Goal: Information Seeking & Learning: Learn about a topic

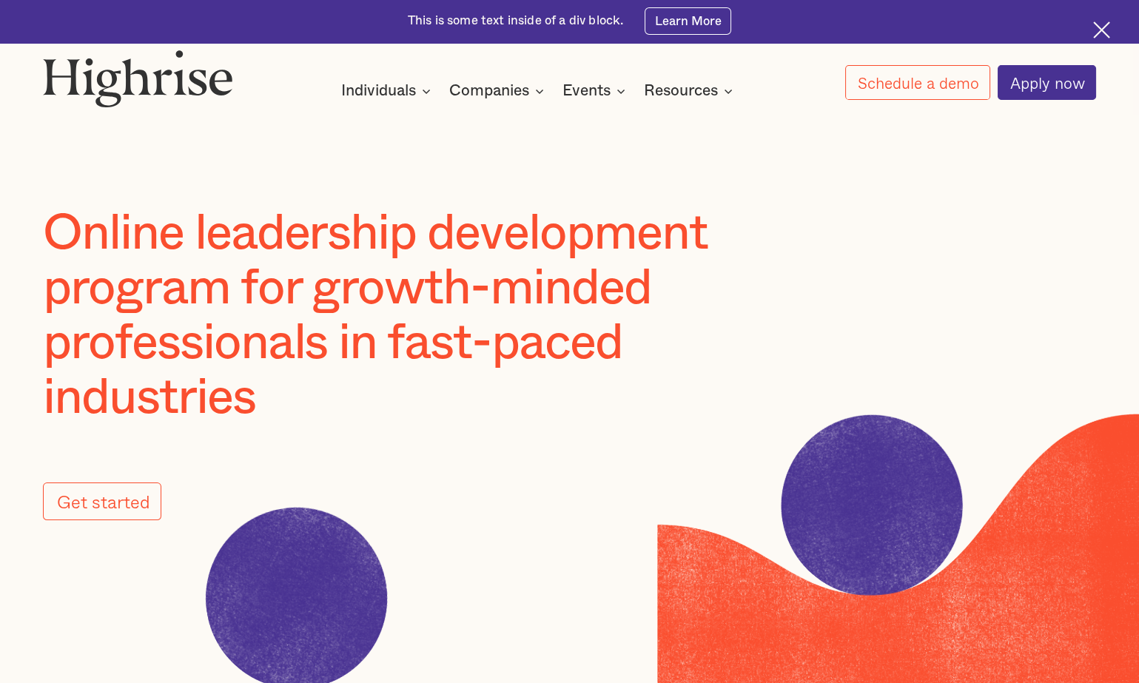
scroll to position [1, 0]
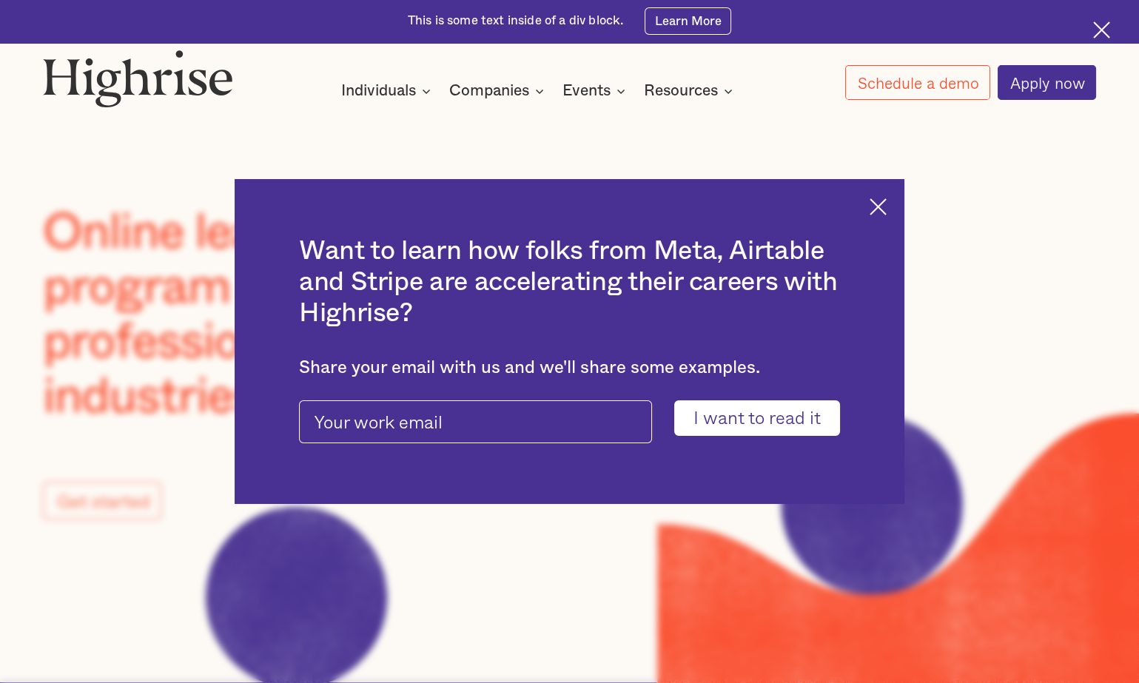
click at [879, 208] on img at bounding box center [878, 206] width 17 height 17
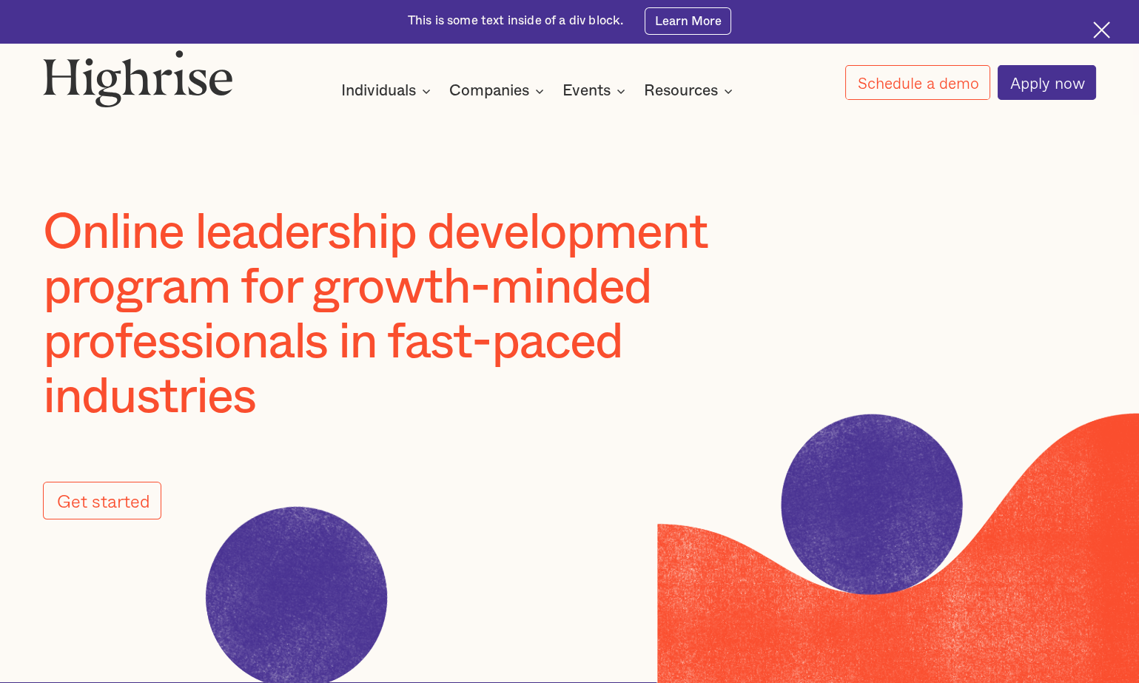
click at [1108, 37] on img at bounding box center [1101, 29] width 17 height 17
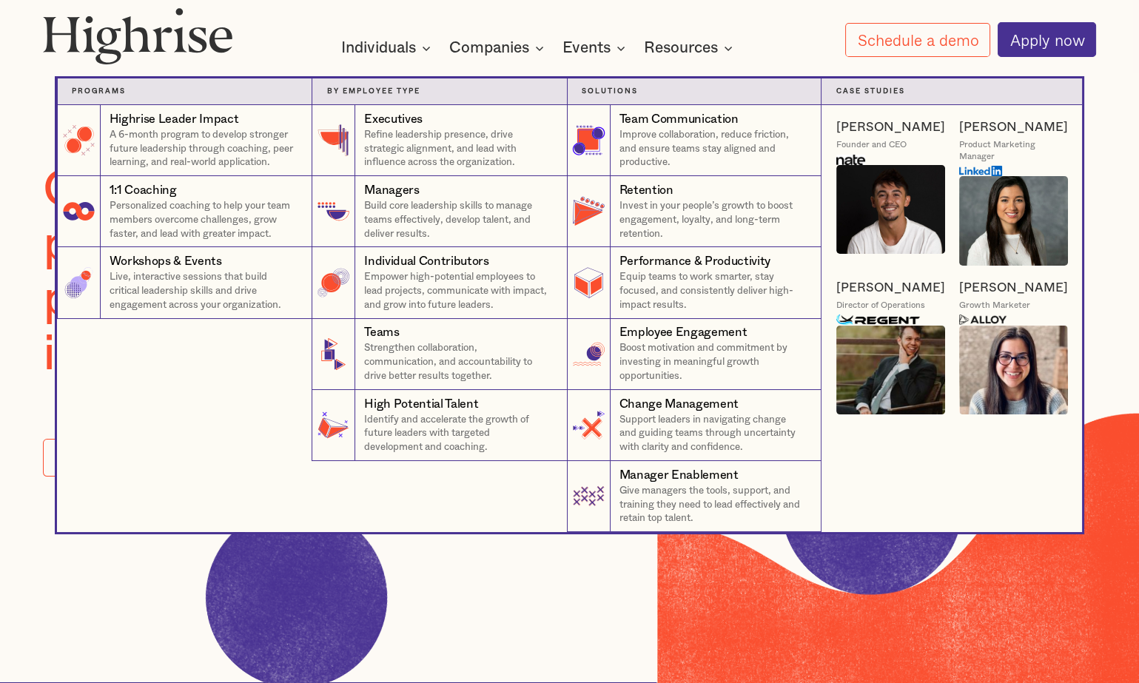
click at [497, 52] on nav "Programs 4 Highrise Leader Impact Program A 6-month program to develop stronger…" at bounding box center [570, 291] width 888 height 483
click at [199, 212] on p "Personalized coaching to help your team members overcome challenges, grow faste…" at bounding box center [204, 220] width 189 height 42
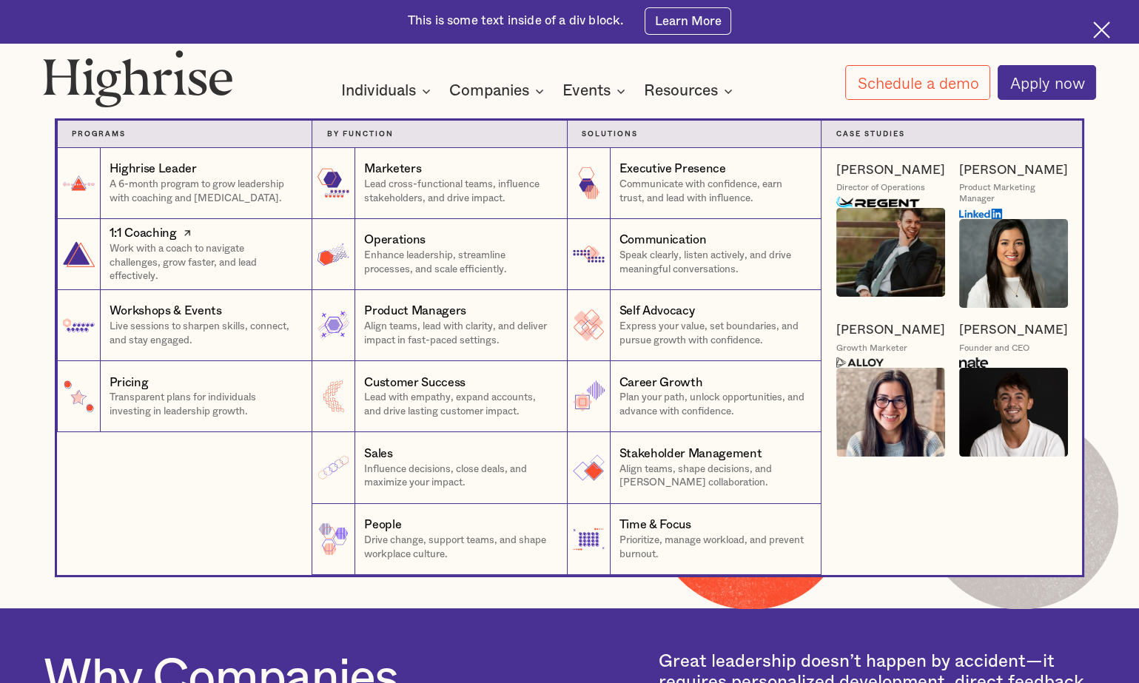
click at [217, 248] on p "Work with a coach to navigate challenges, grow faster, and lead effectively." at bounding box center [204, 263] width 189 height 42
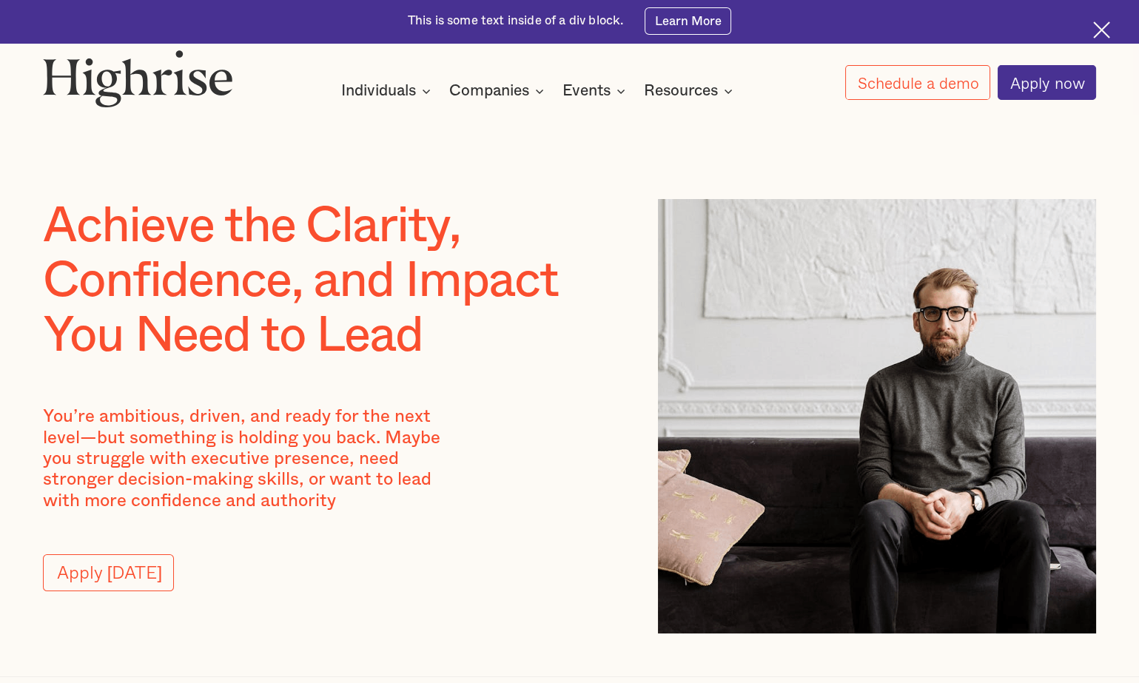
click at [533, 157] on div at bounding box center [569, 142] width 1139 height 114
click at [530, 161] on div at bounding box center [569, 142] width 1139 height 114
